Goal: Task Accomplishment & Management: Manage account settings

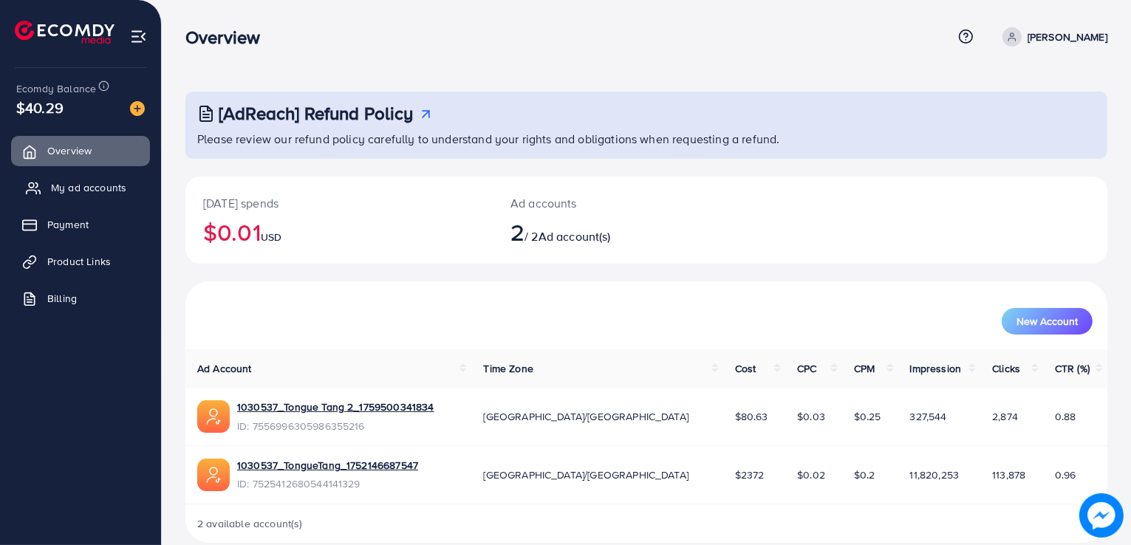
click at [50, 193] on link "My ad accounts" at bounding box center [80, 188] width 139 height 30
